Goal: Task Accomplishment & Management: Use online tool/utility

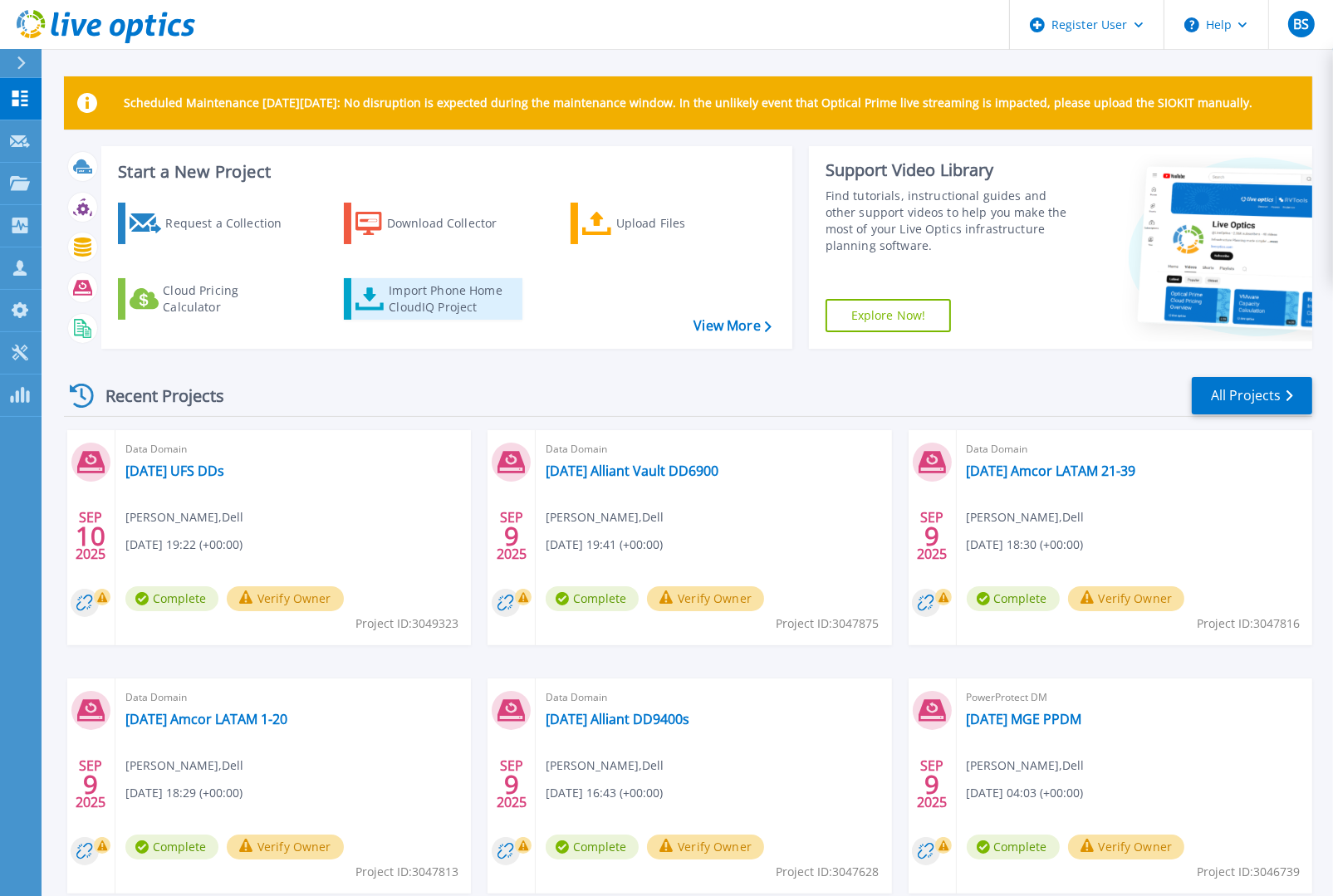
click at [450, 292] on div "Import Phone Home CloudIQ Project" at bounding box center [453, 299] width 130 height 33
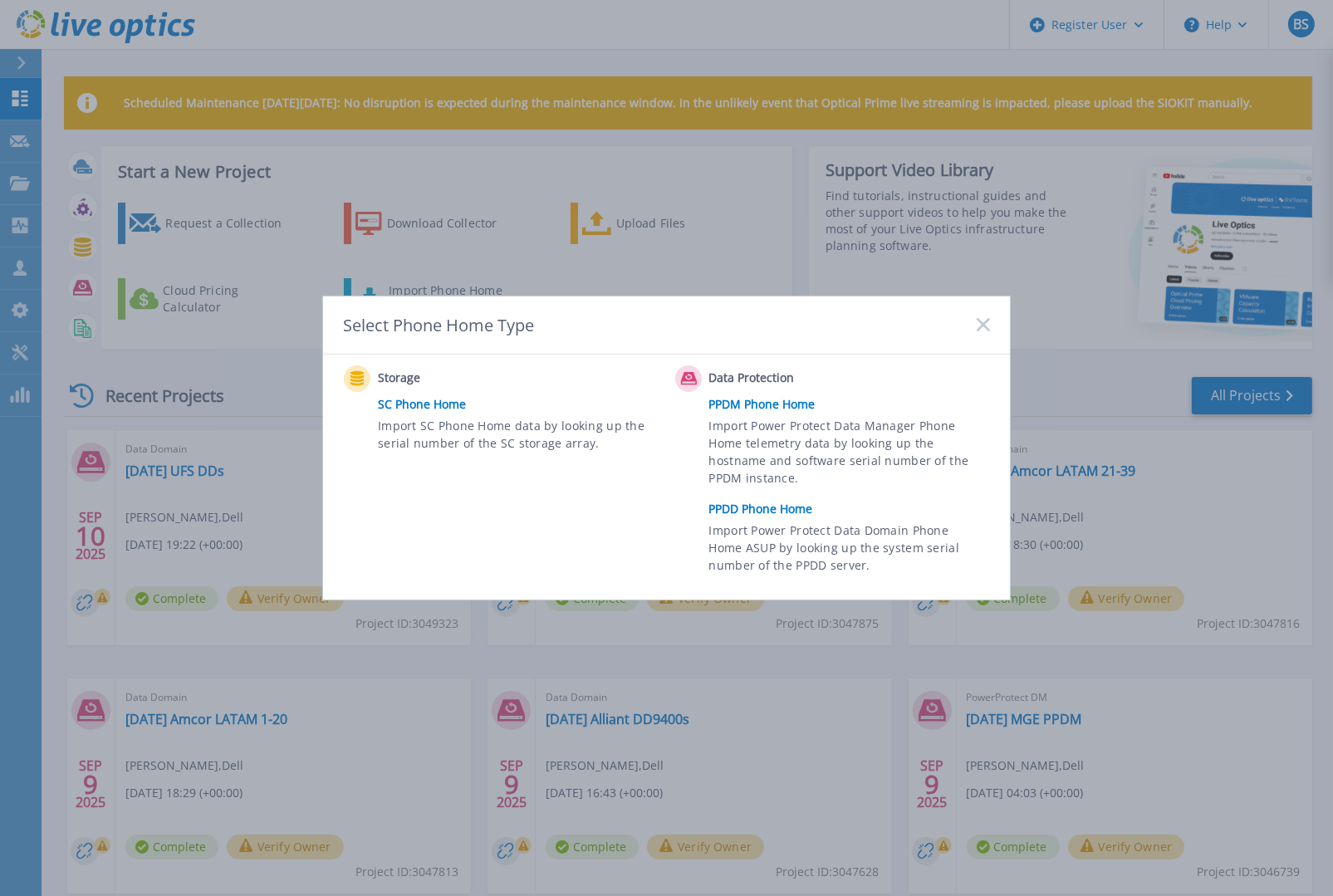
click at [754, 503] on link "PPDD Phone Home" at bounding box center [854, 508] width 289 height 25
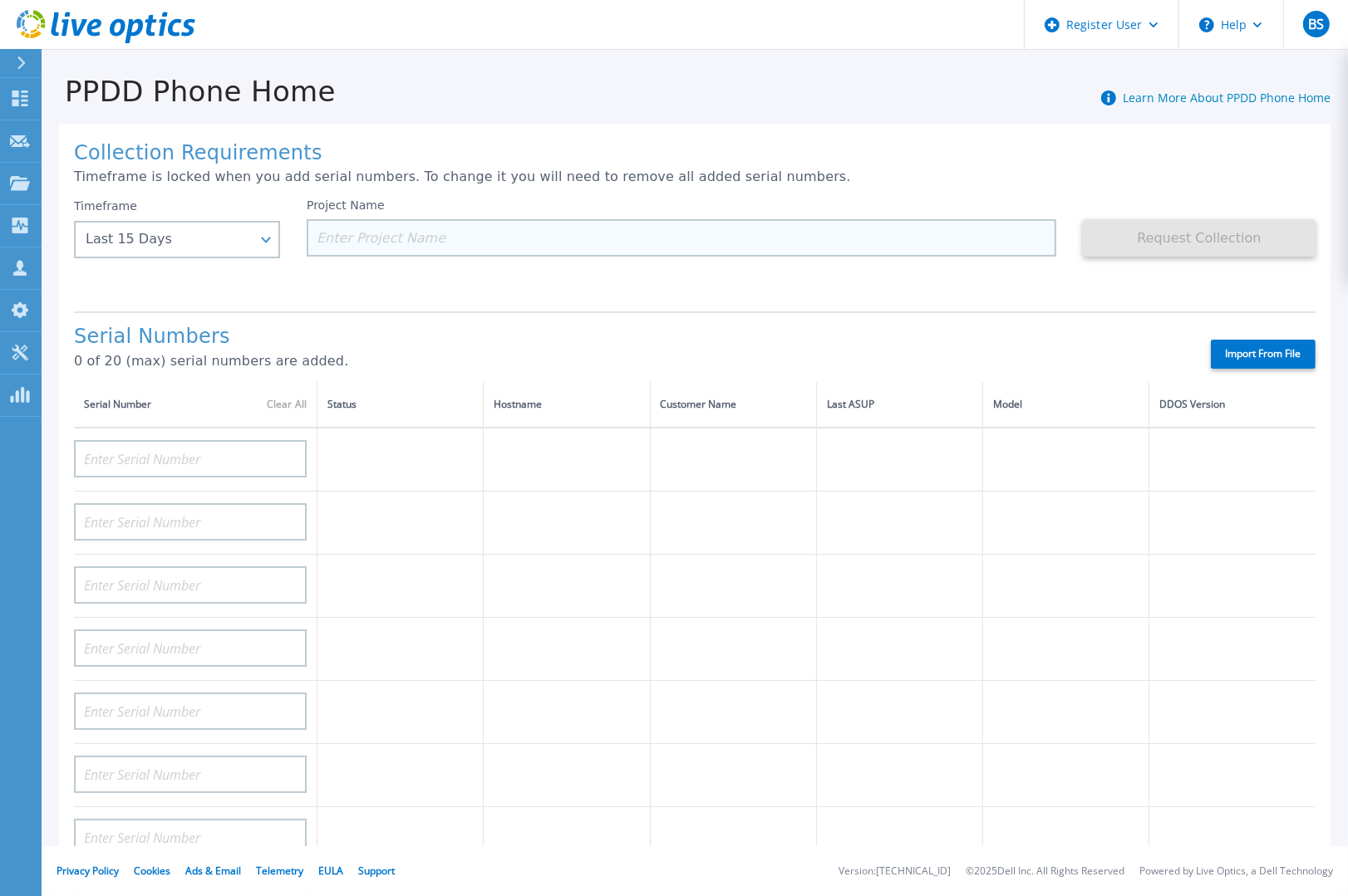
click at [395, 230] on input at bounding box center [681, 238] width 750 height 37
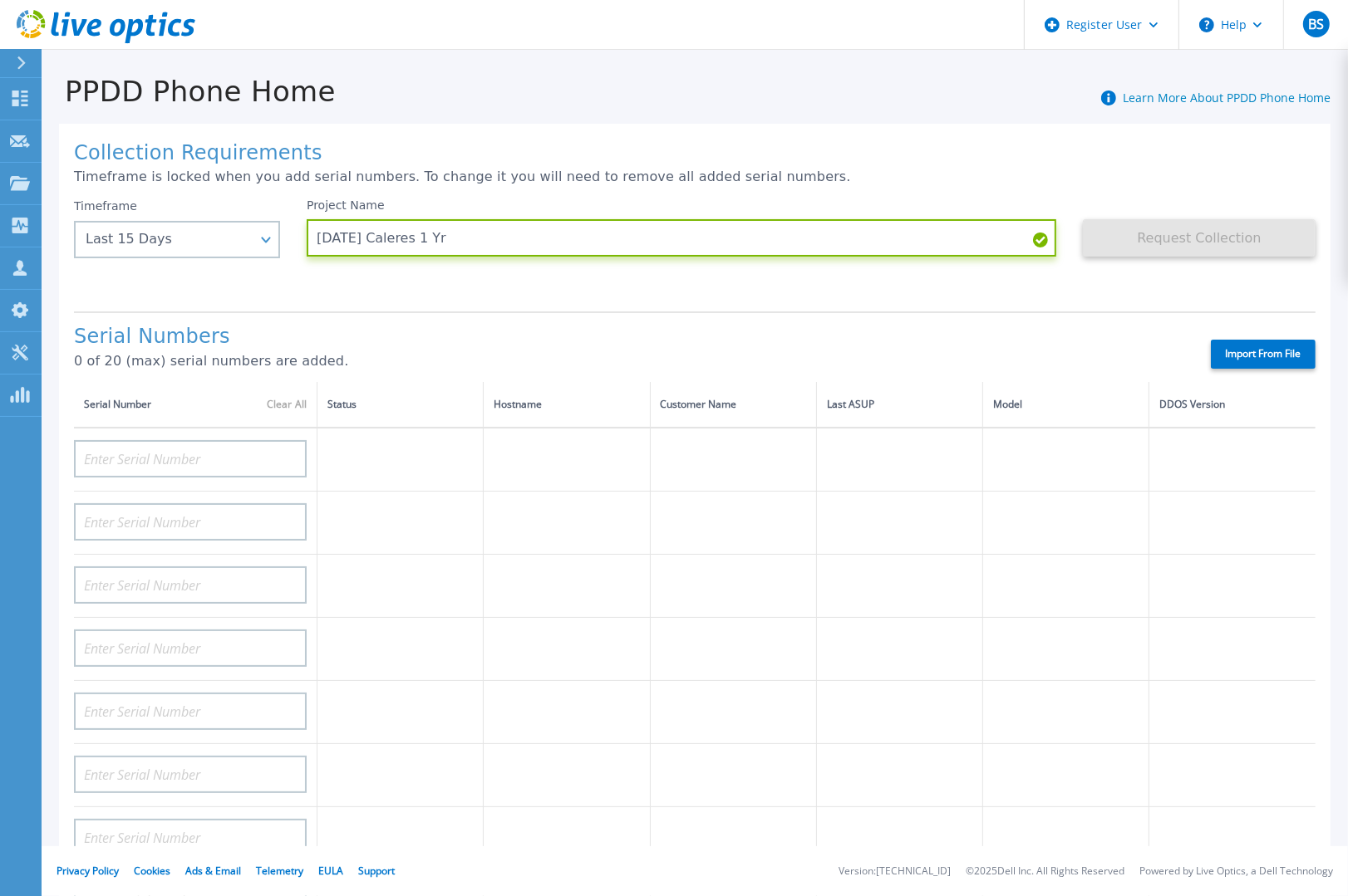
type input "[DATE] Caleres 1 Yr"
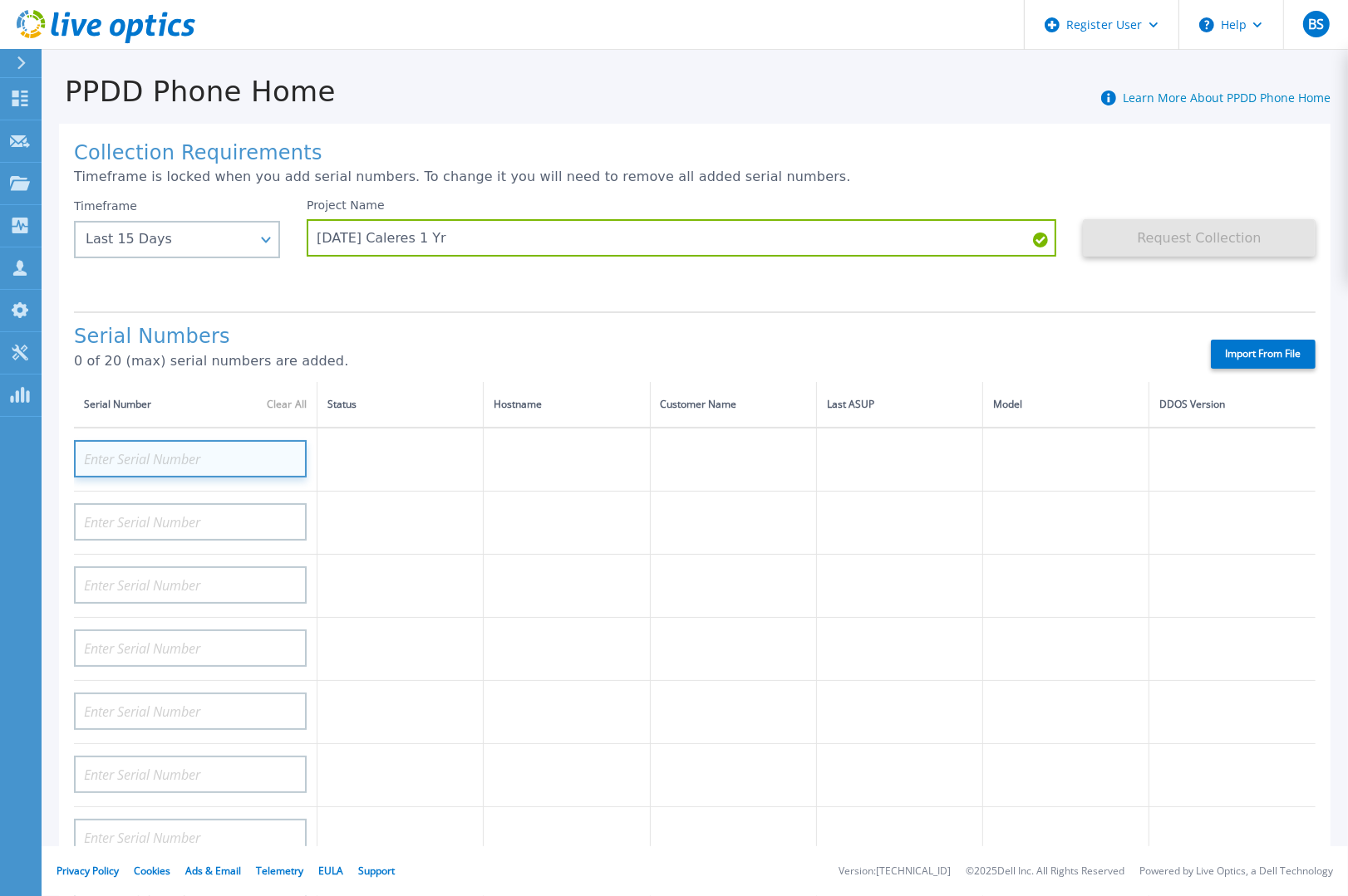
click at [176, 454] on input at bounding box center [190, 459] width 232 height 37
paste input "APX00240500028"
type input "APX00240500028"
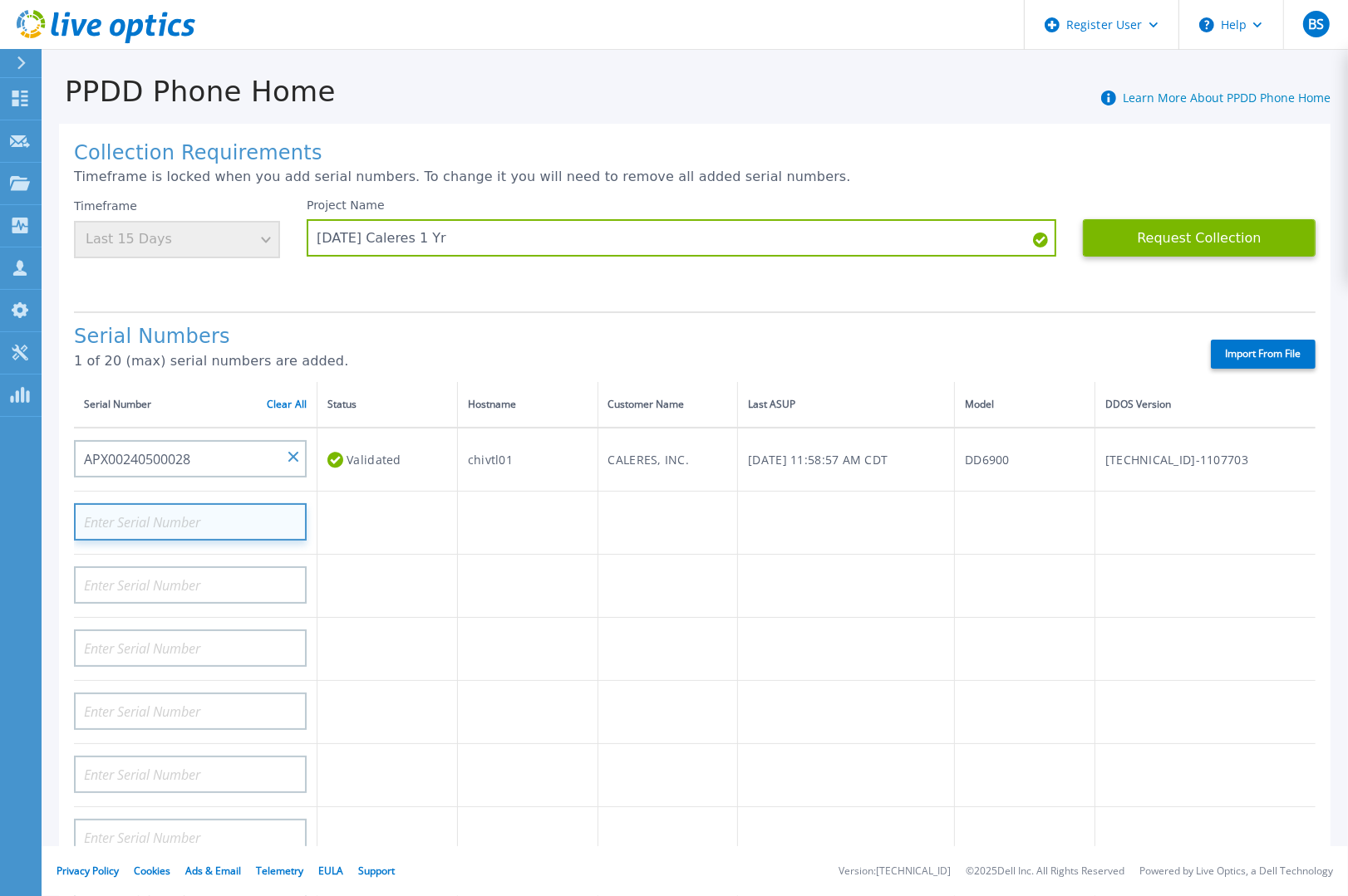
click at [187, 518] on input at bounding box center [190, 522] width 232 height 37
paste input "APX00240509782"
type input "APX00240509782"
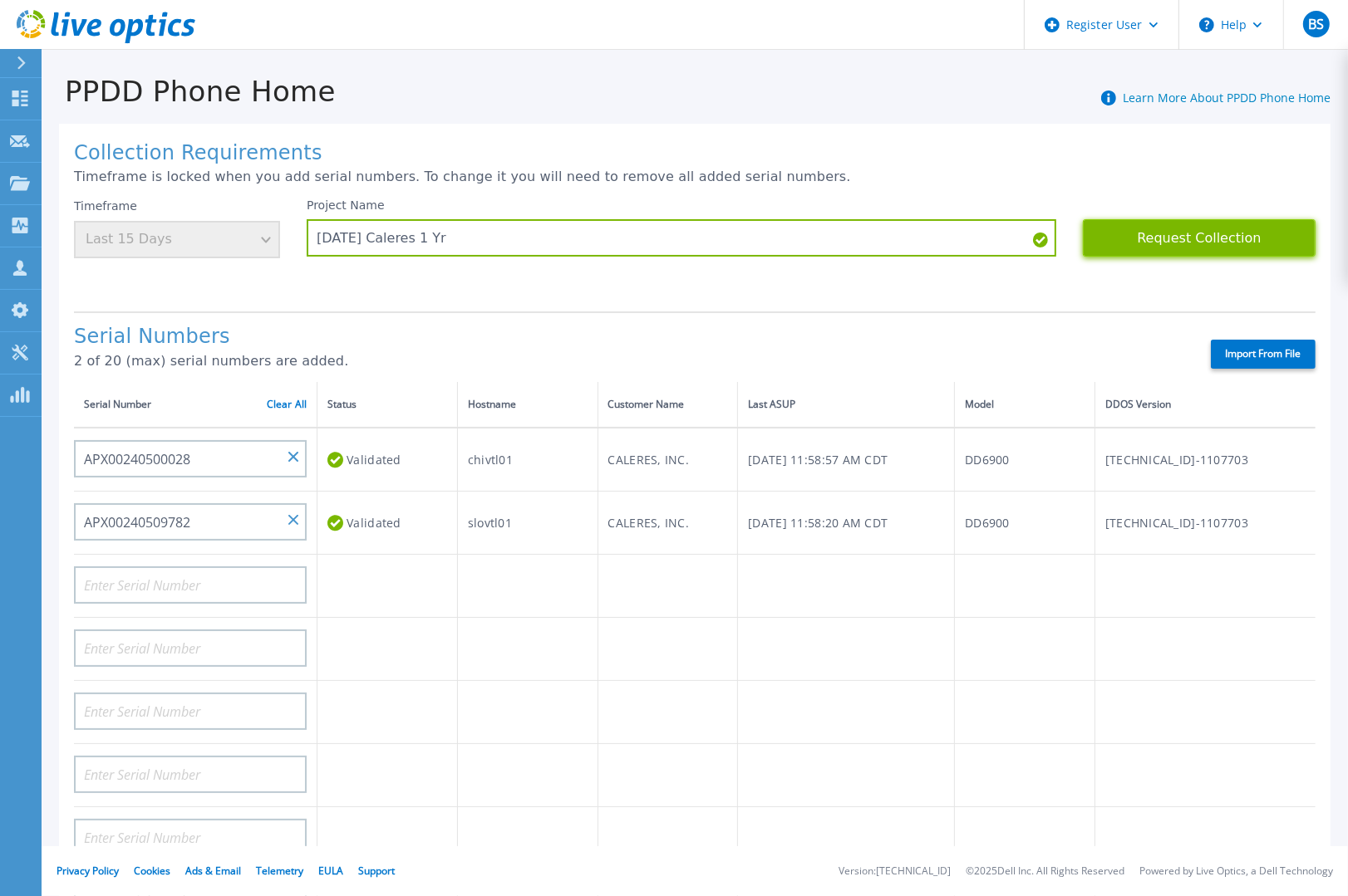
click at [1192, 237] on button "Request Collection" at bounding box center [1199, 238] width 232 height 37
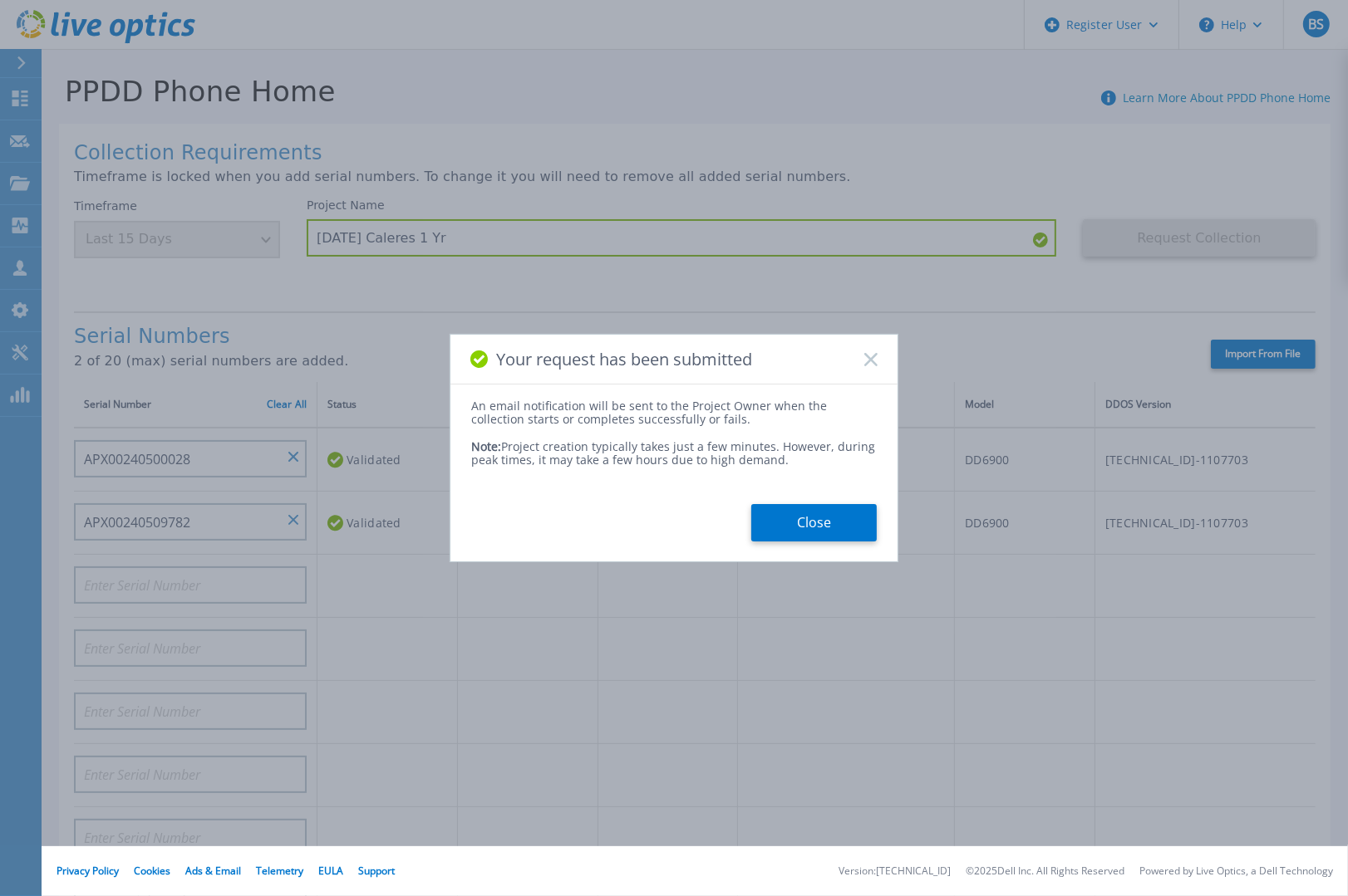
click at [839, 511] on button "Close" at bounding box center [813, 522] width 125 height 37
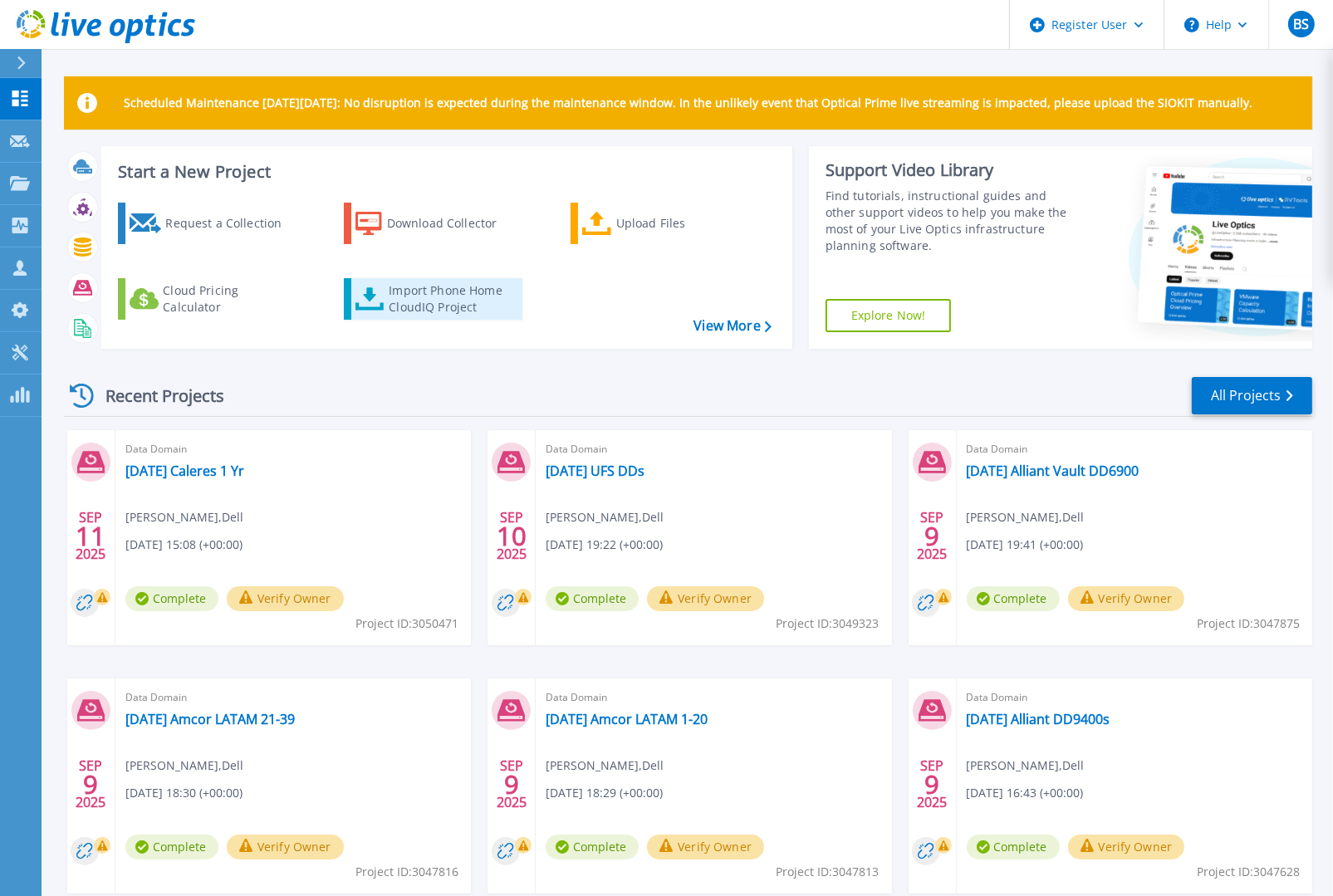
click at [404, 291] on div "Import Phone Home CloudIQ Project" at bounding box center [453, 299] width 130 height 33
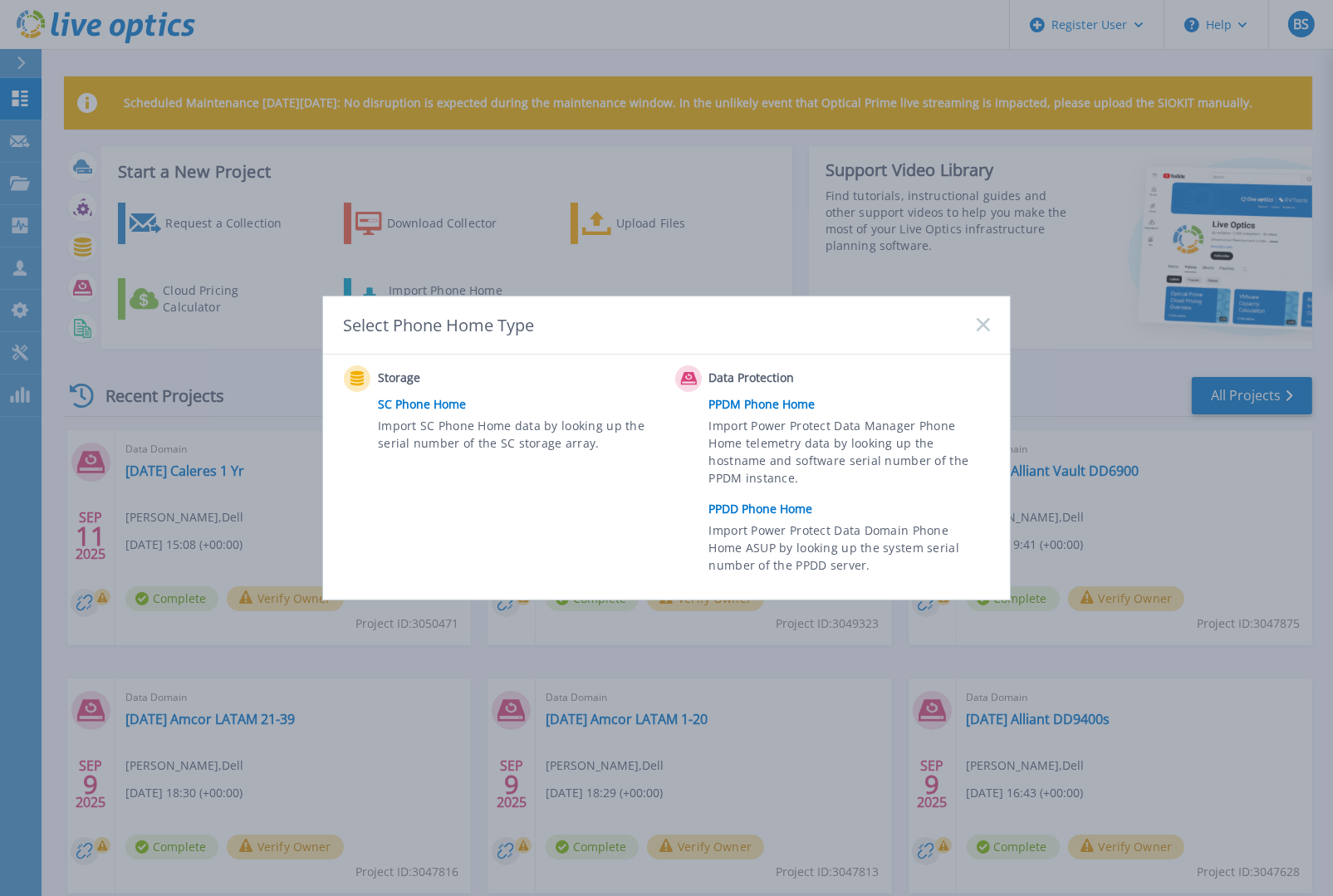
click at [759, 508] on link "PPDD Phone Home" at bounding box center [854, 508] width 289 height 25
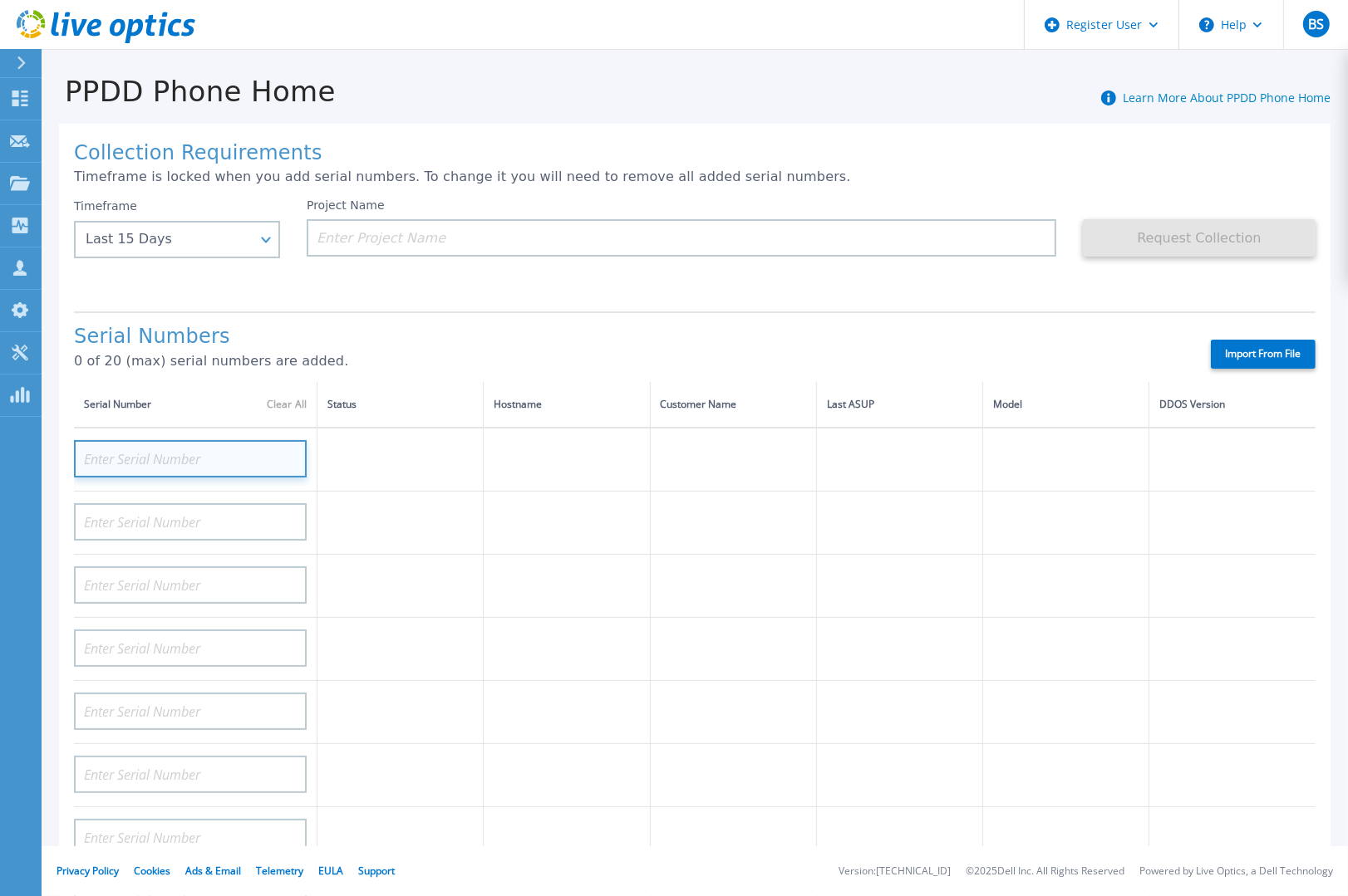
click at [214, 453] on input at bounding box center [190, 459] width 232 height 37
paste input "APM00202200016"
type input "APM00202200016"
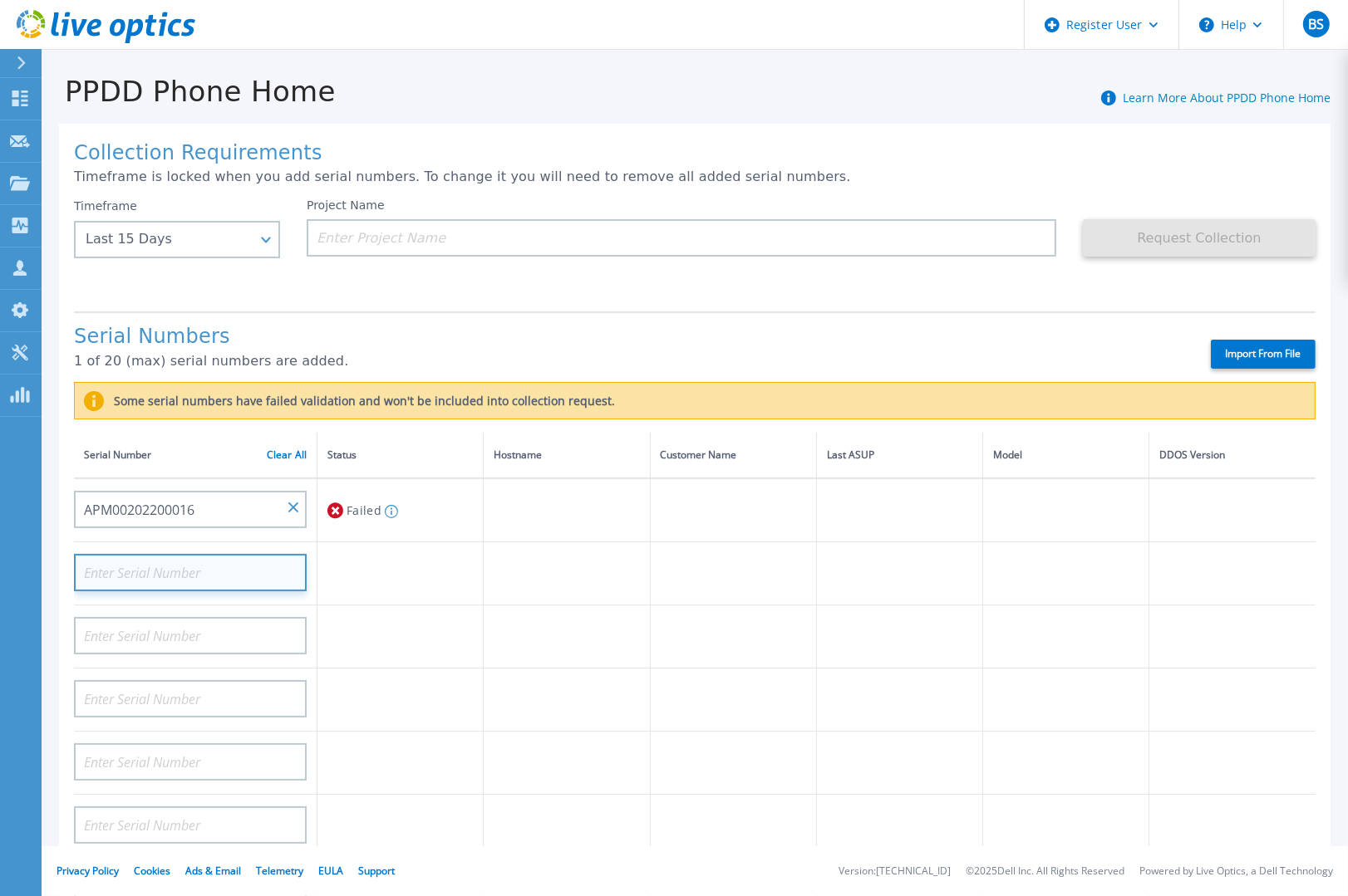
click at [154, 561] on input at bounding box center [190, 572] width 232 height 37
paste input "APX00240509782"
type input "APX00240509782"
click at [356, 655] on td at bounding box center [401, 636] width 166 height 63
click at [379, 673] on td at bounding box center [401, 699] width 166 height 63
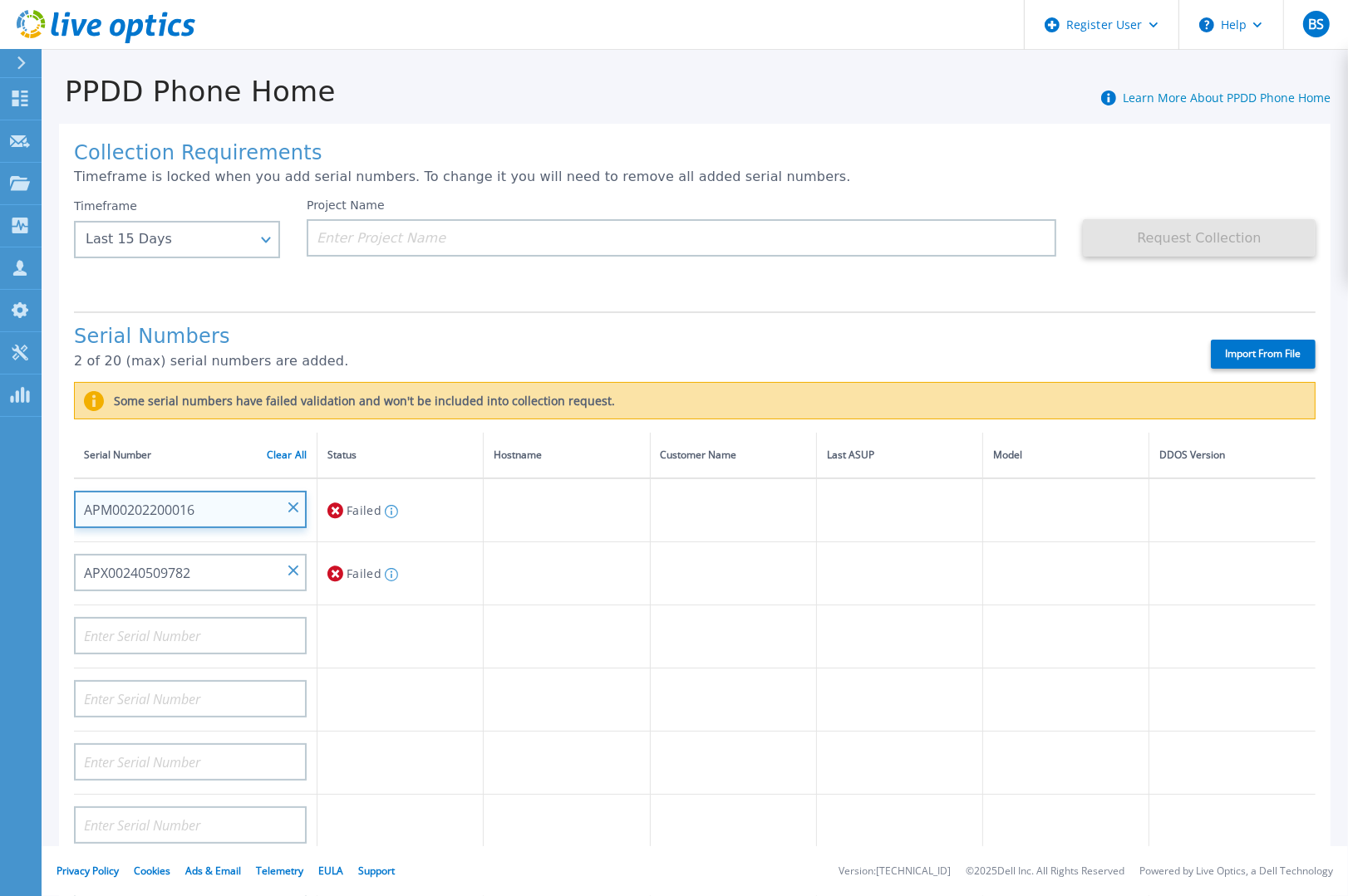
click at [289, 498] on input "APM00202200016" at bounding box center [190, 509] width 232 height 37
